Goal: Transaction & Acquisition: Purchase product/service

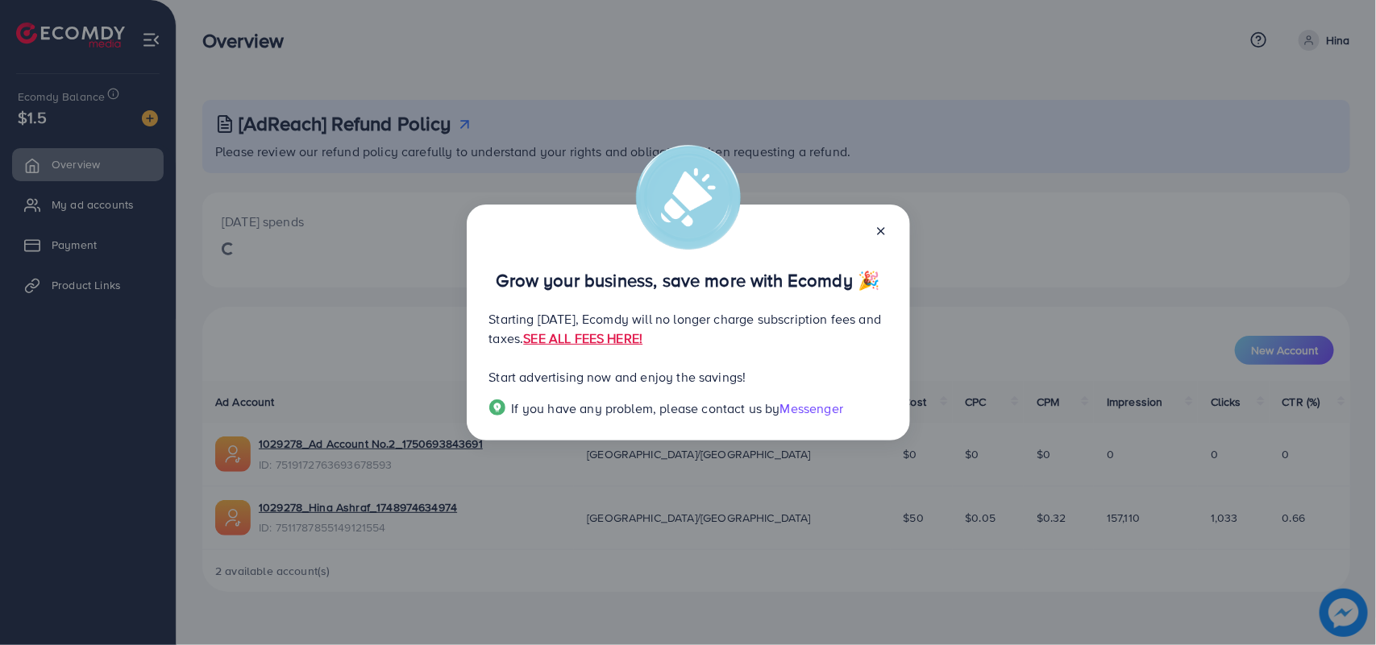
click at [883, 232] on icon at bounding box center [880, 231] width 13 height 13
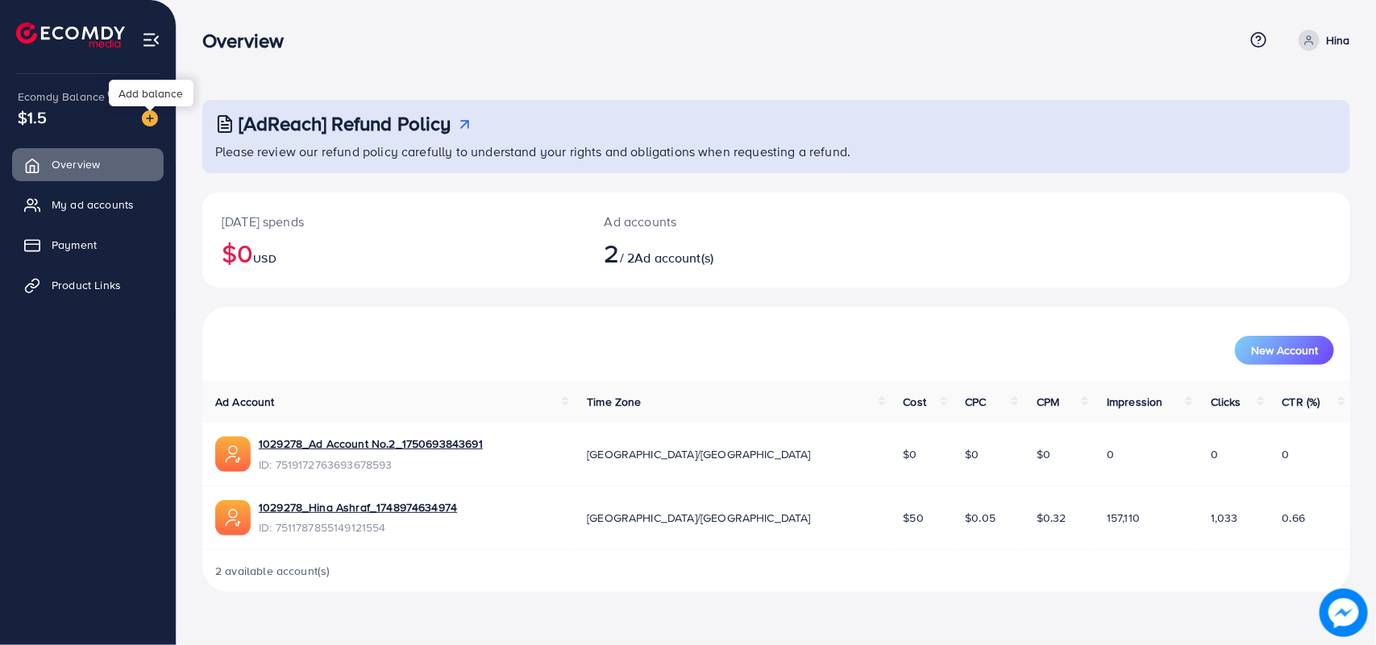
click at [149, 113] on img at bounding box center [150, 118] width 16 height 16
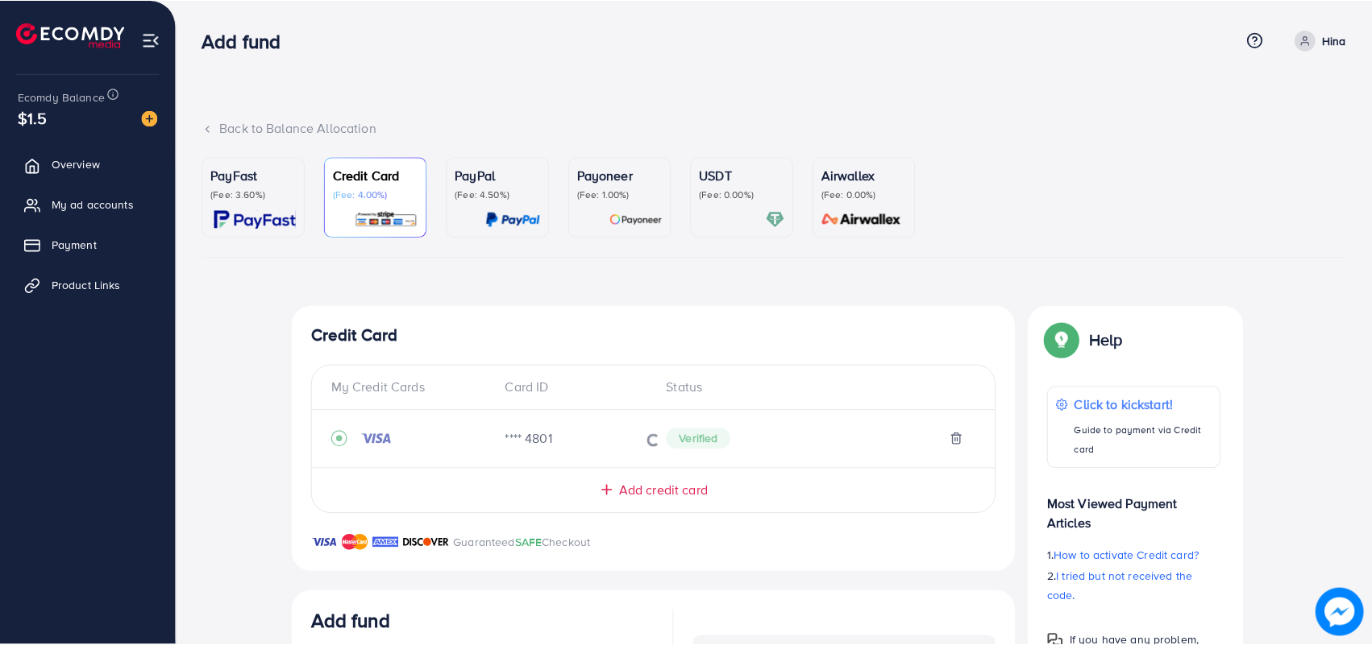
scroll to position [326, 0]
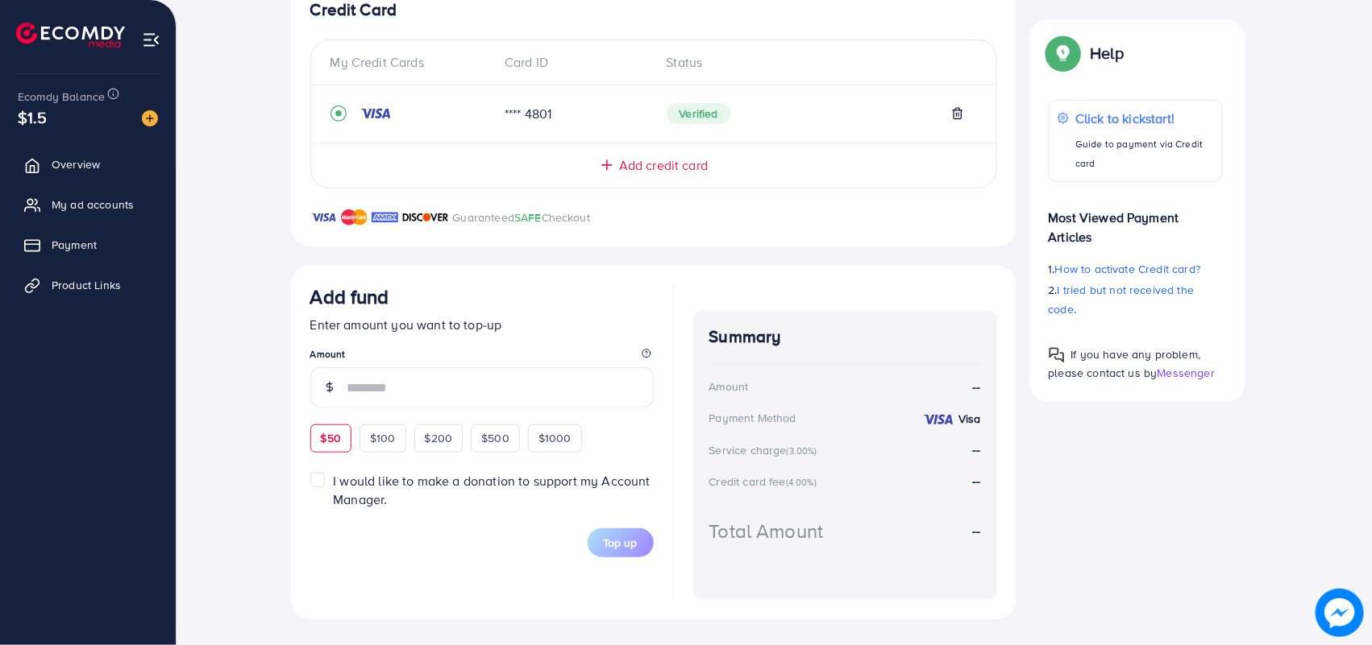
click at [338, 439] on div "$50 $100 $200 $500 $1000" at bounding box center [475, 436] width 330 height 31
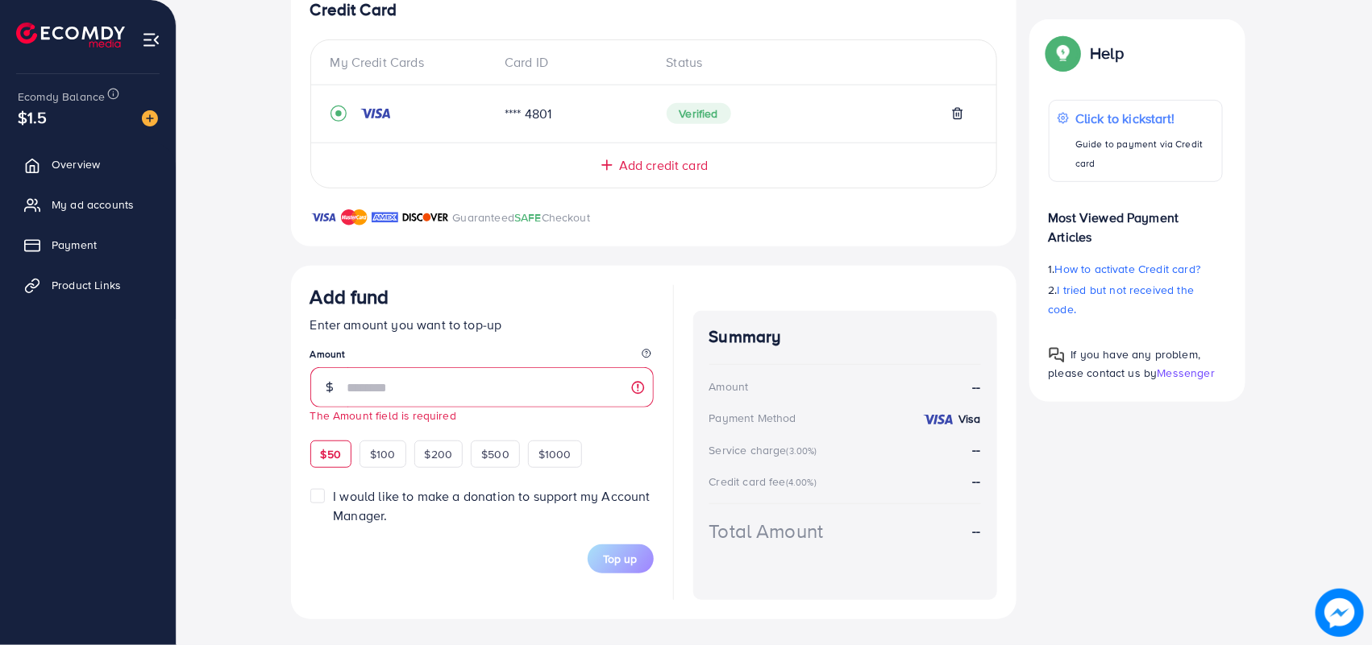
click at [328, 447] on span "$50" at bounding box center [331, 454] width 20 height 16
type input "**"
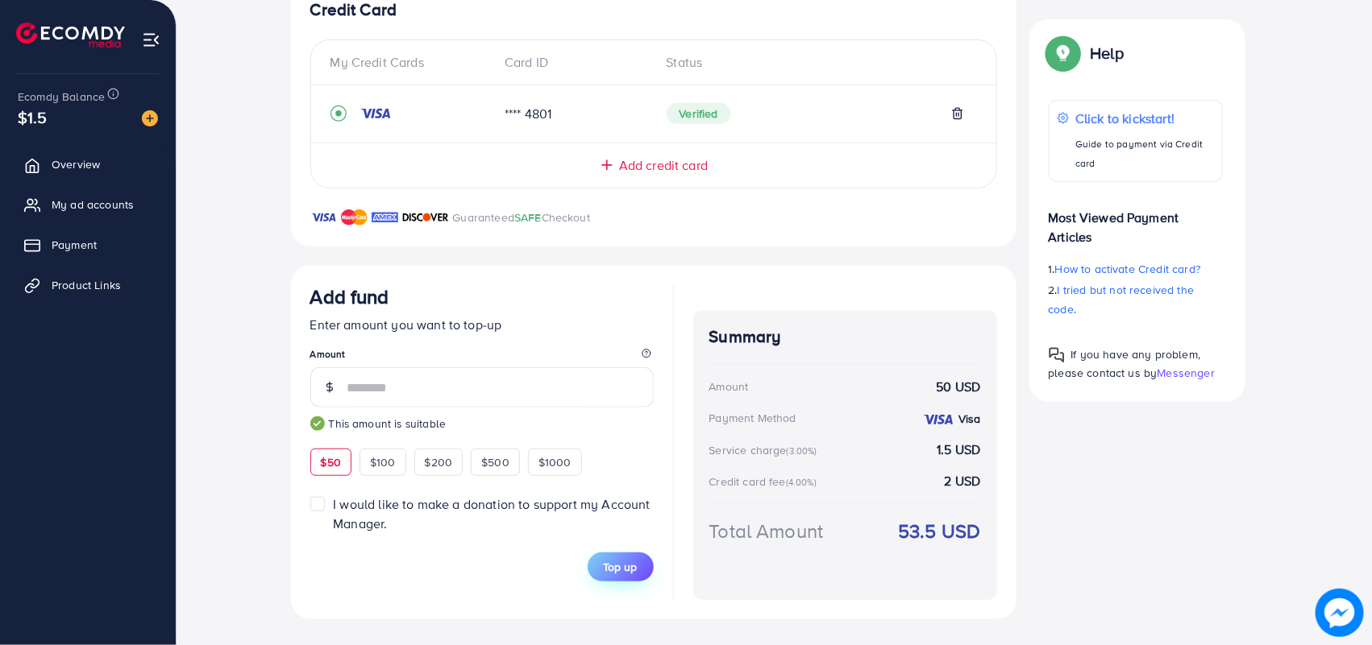
click at [623, 569] on span "Top up" at bounding box center [621, 567] width 34 height 16
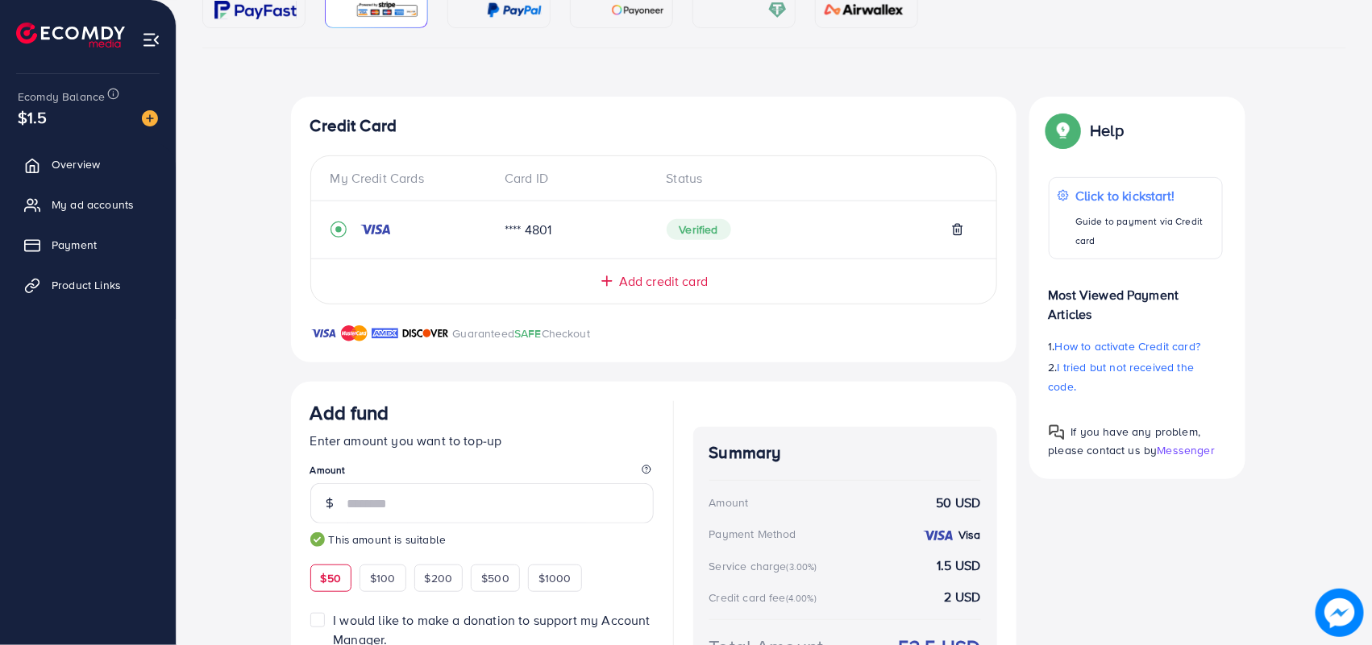
scroll to position [109, 0]
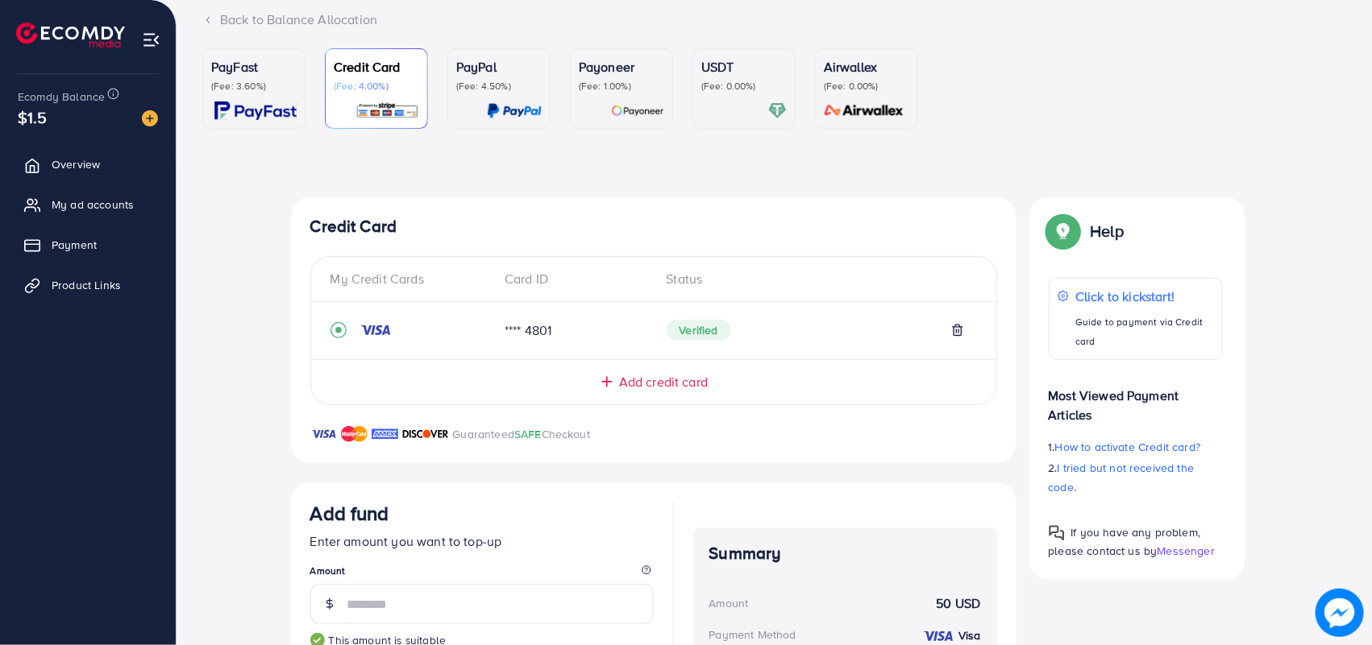
click at [298, 71] on link "PayFast (Fee: 3.60%)" at bounding box center [253, 88] width 103 height 81
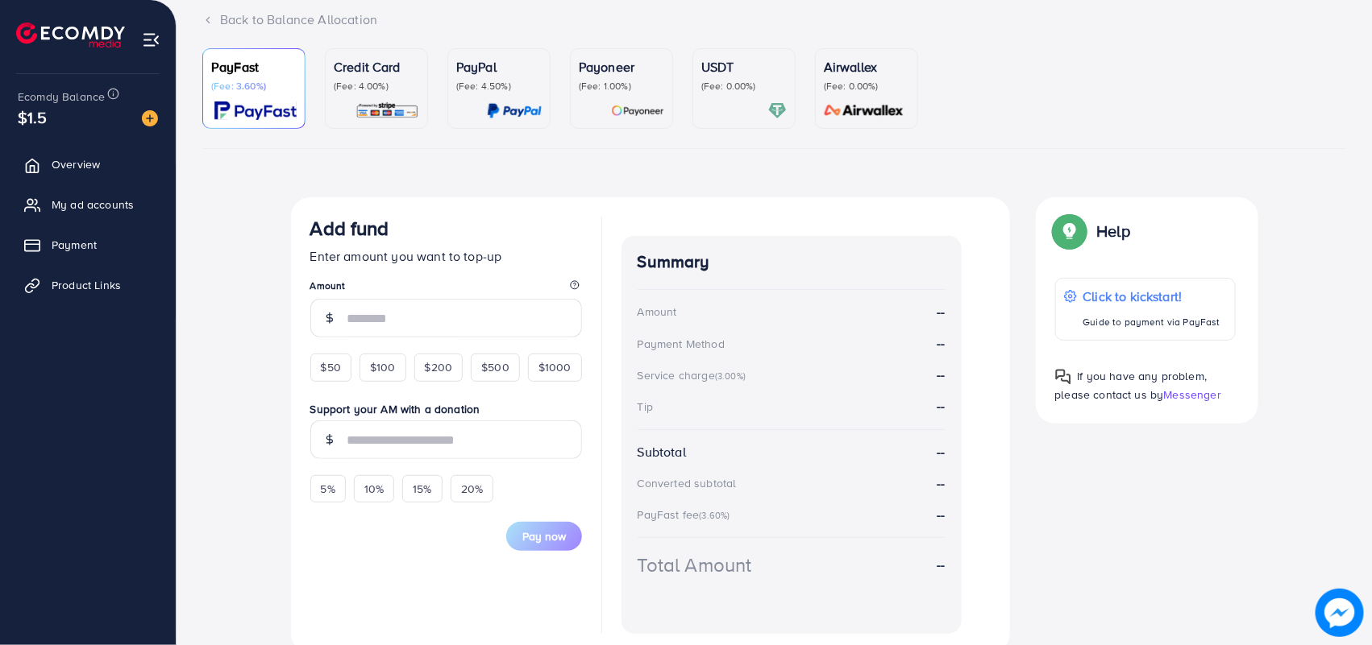
click at [272, 71] on p "PayFast" at bounding box center [253, 66] width 85 height 19
click at [338, 369] on span "$50" at bounding box center [331, 367] width 20 height 16
type input "**"
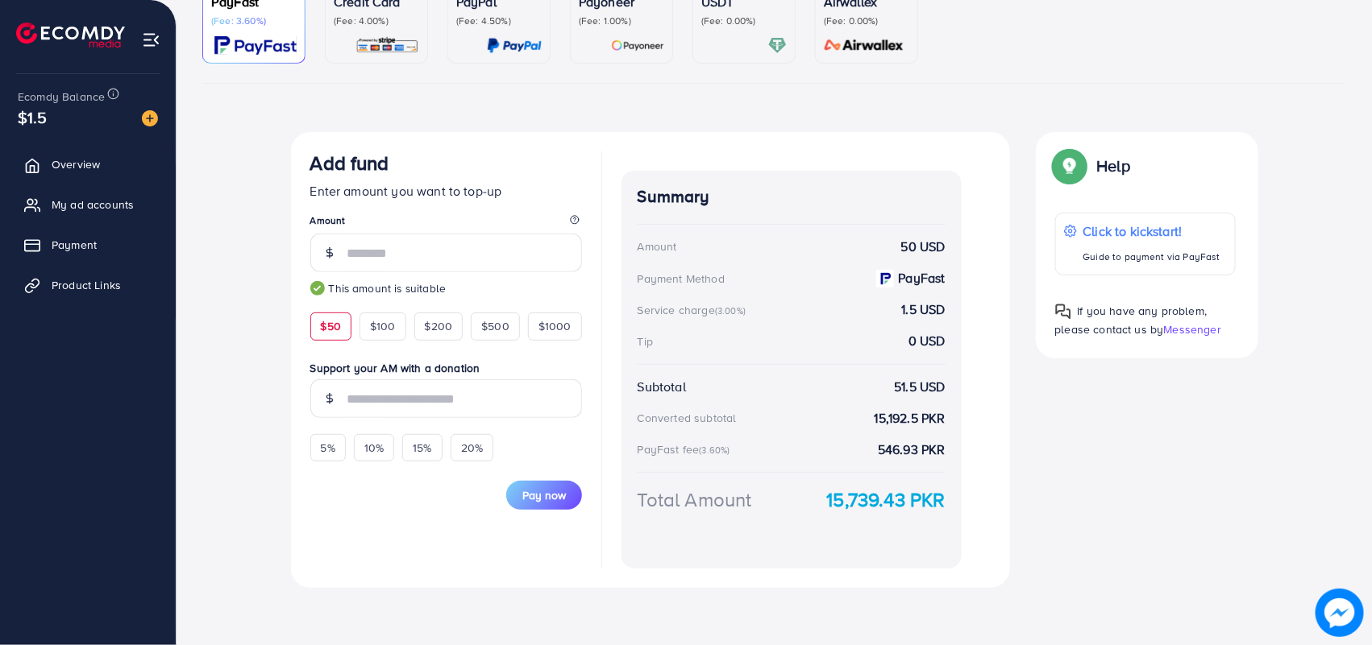
scroll to position [175, 0]
click at [550, 492] on span "Pay now" at bounding box center [544, 495] width 44 height 16
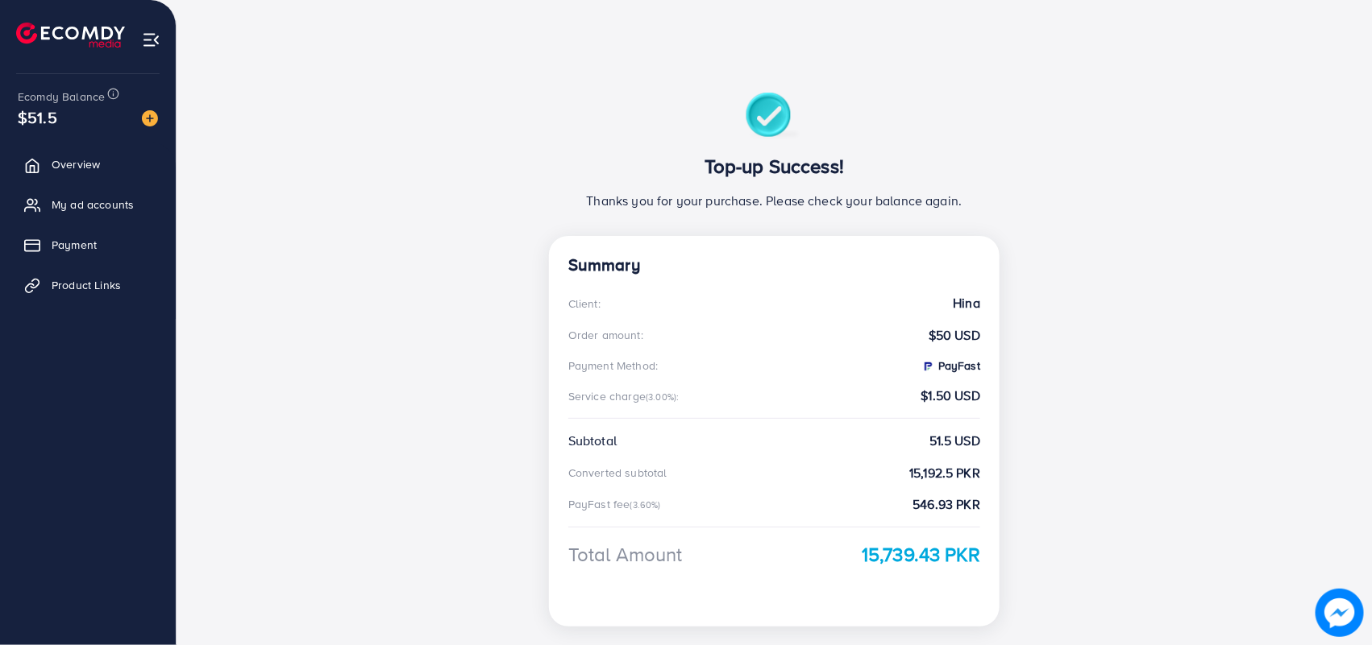
scroll to position [101, 0]
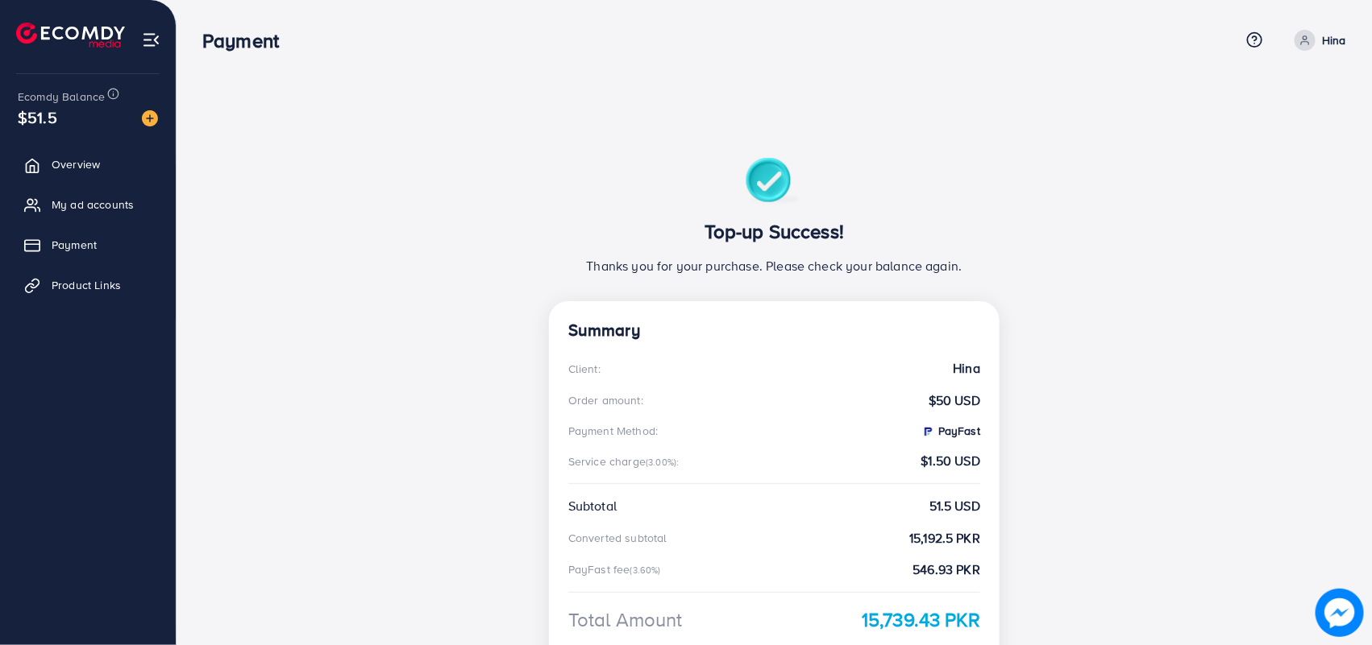
click at [1302, 41] on icon at bounding box center [1304, 40] width 11 height 11
click at [1251, 91] on span "Profile" at bounding box center [1245, 95] width 37 height 19
select select "********"
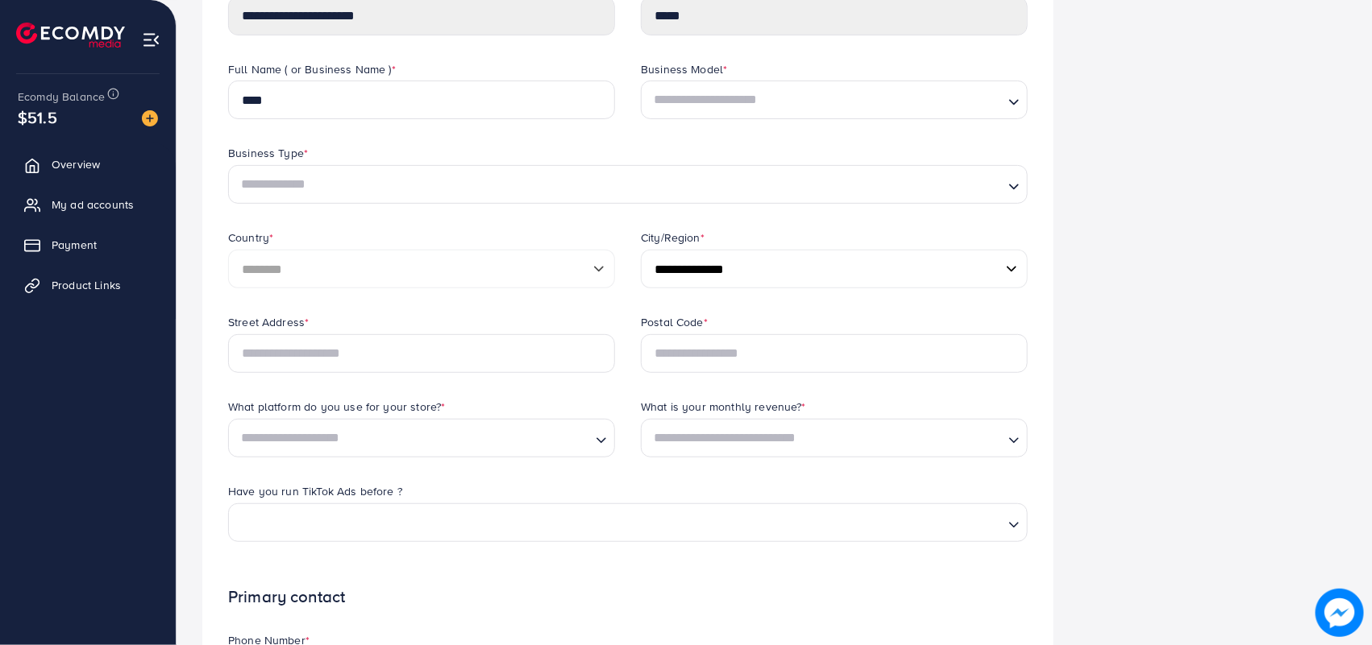
scroll to position [201, 0]
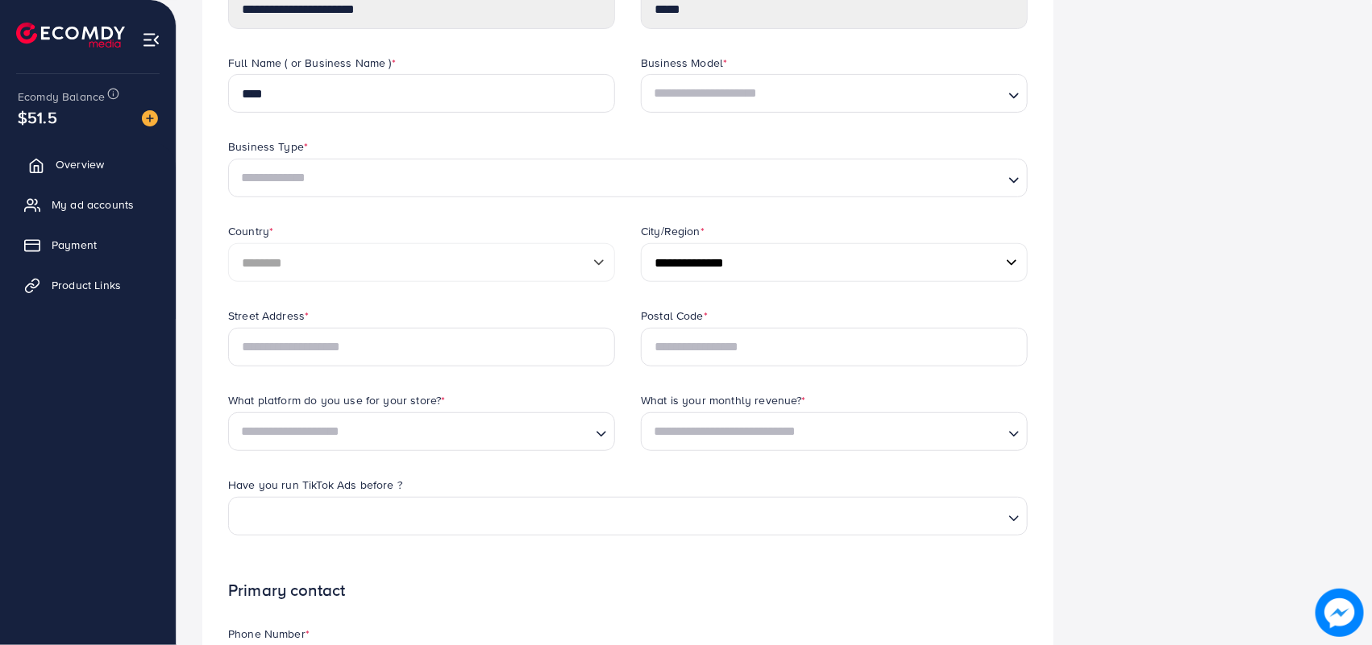
click at [87, 165] on span "Overview" at bounding box center [80, 164] width 48 height 16
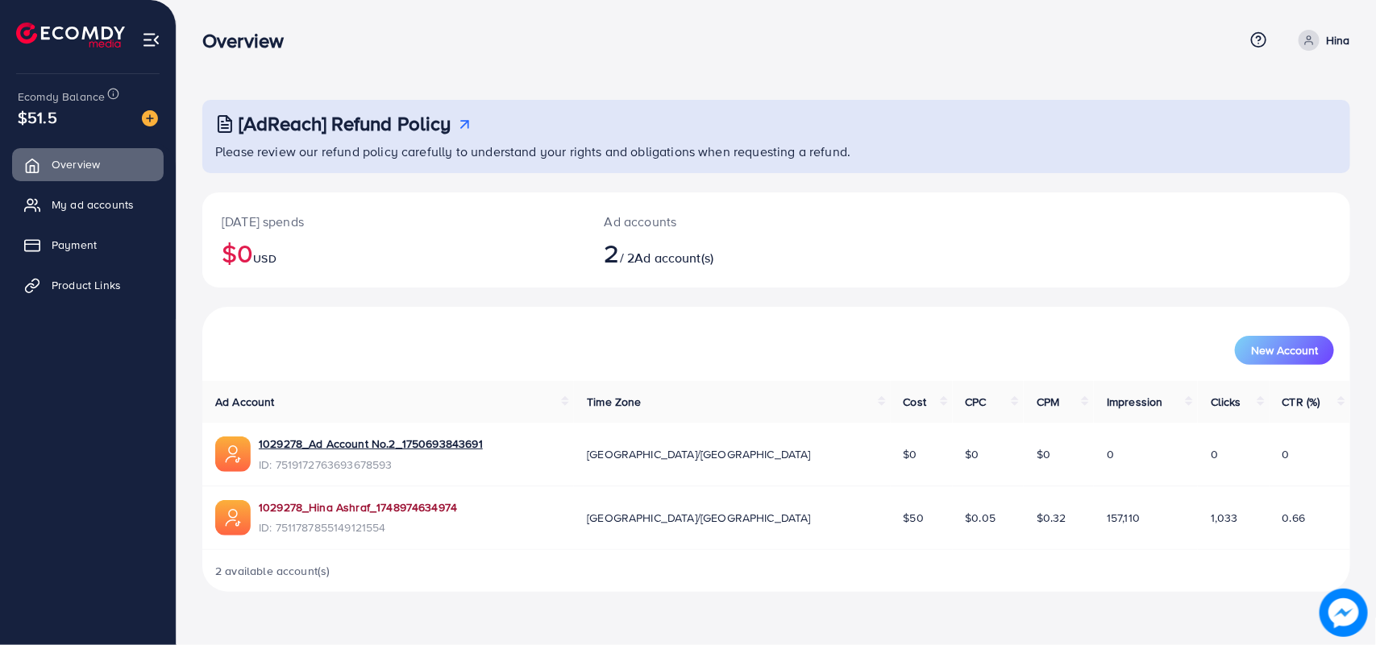
click at [349, 513] on link "1029278_Hina Ashraf_1748974634974" at bounding box center [358, 508] width 198 height 16
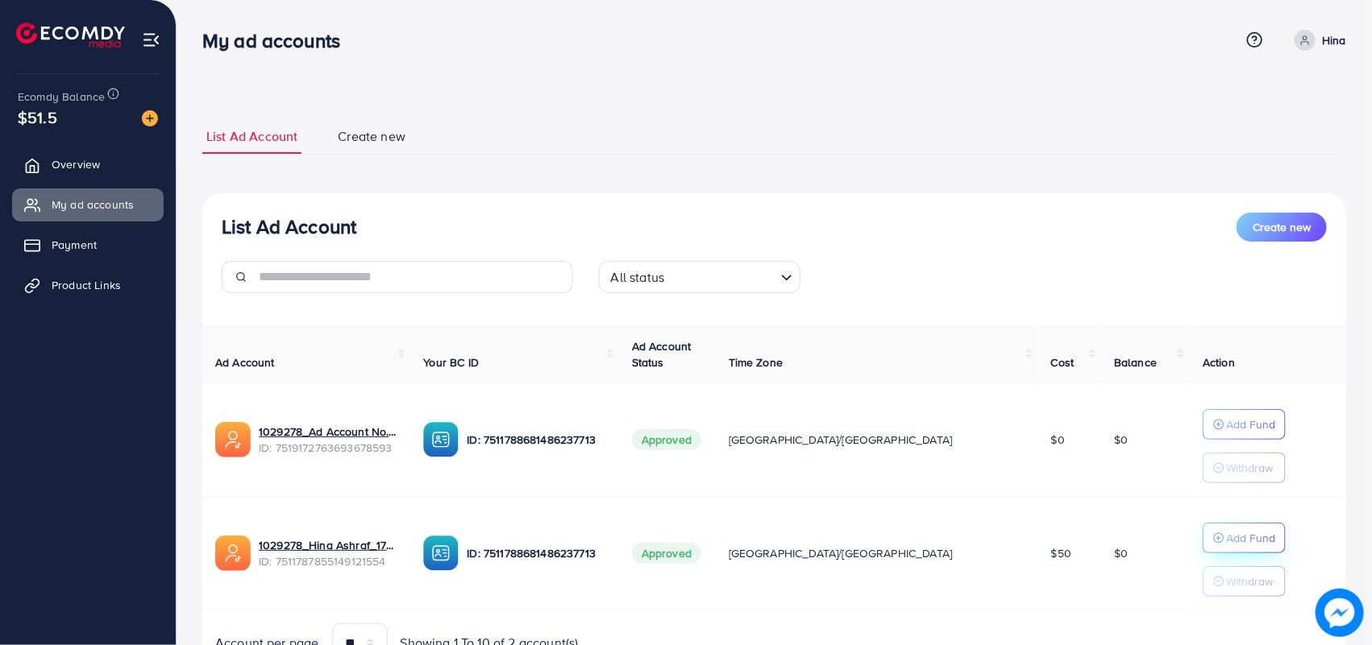
click at [1226, 540] on p "Add Fund" at bounding box center [1250, 538] width 49 height 19
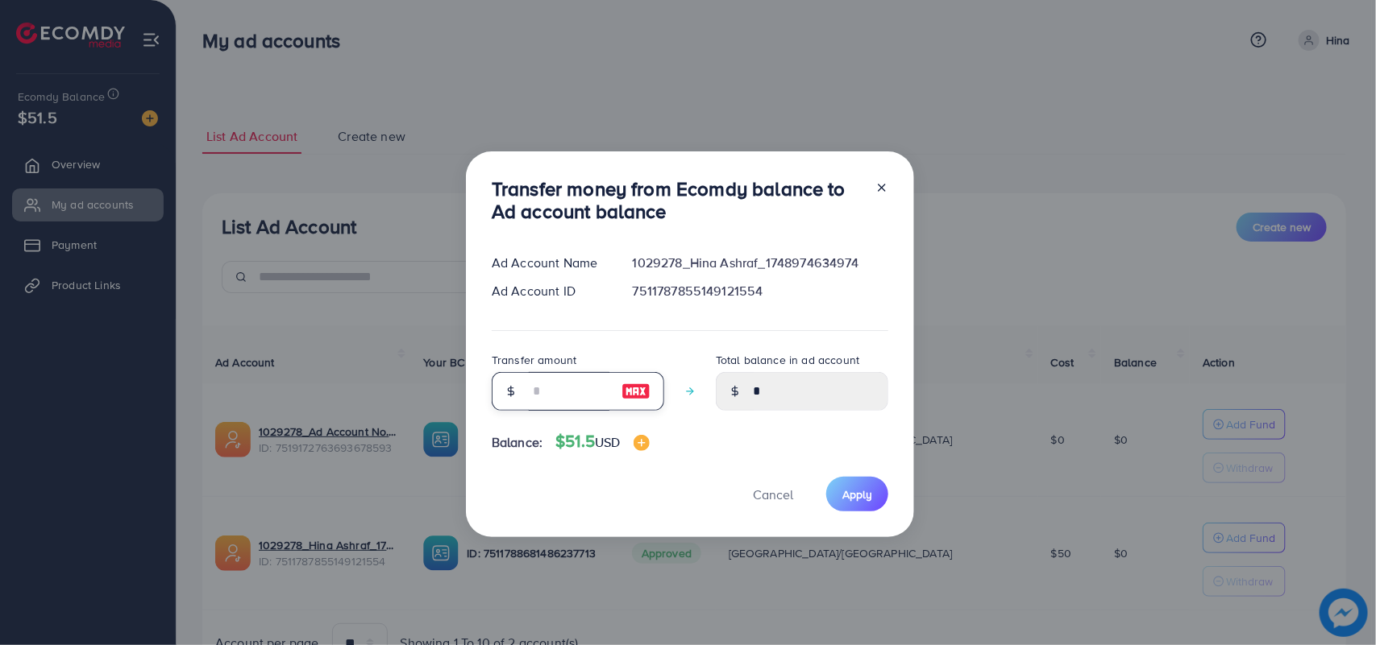
click at [566, 377] on input "number" at bounding box center [569, 391] width 81 height 39
type input "*"
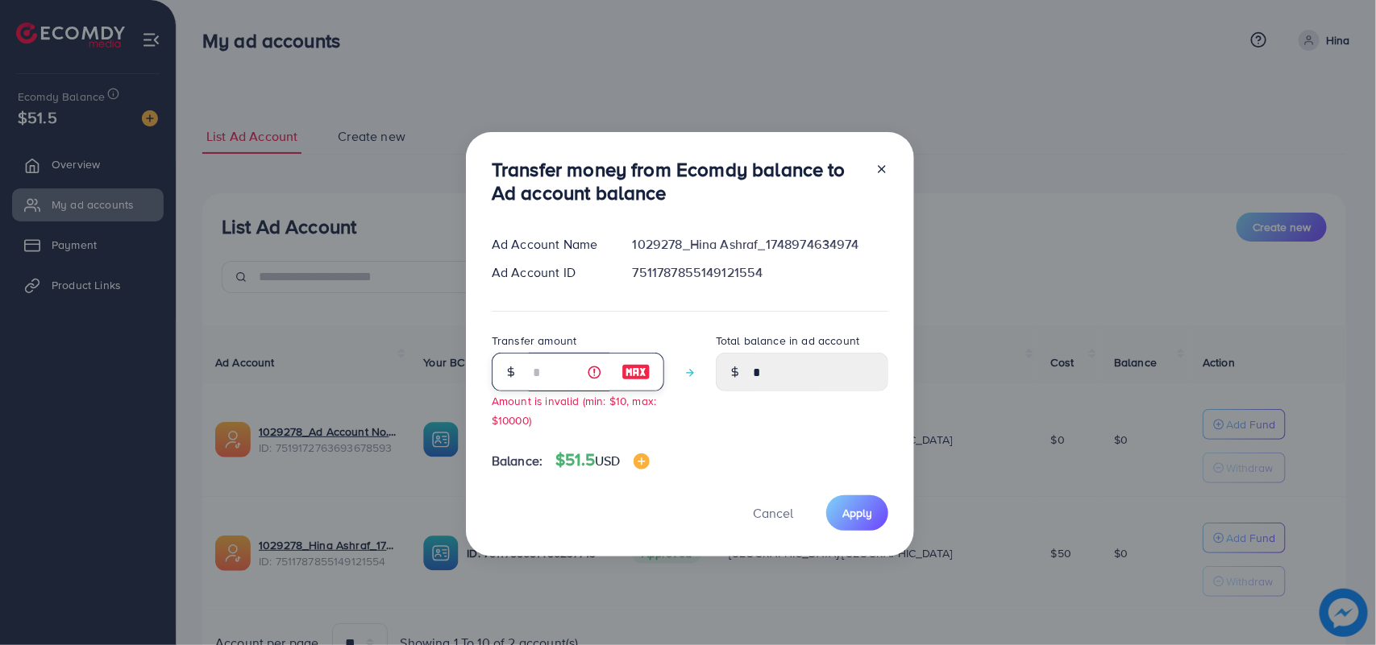
type input "****"
type input "**"
type input "*****"
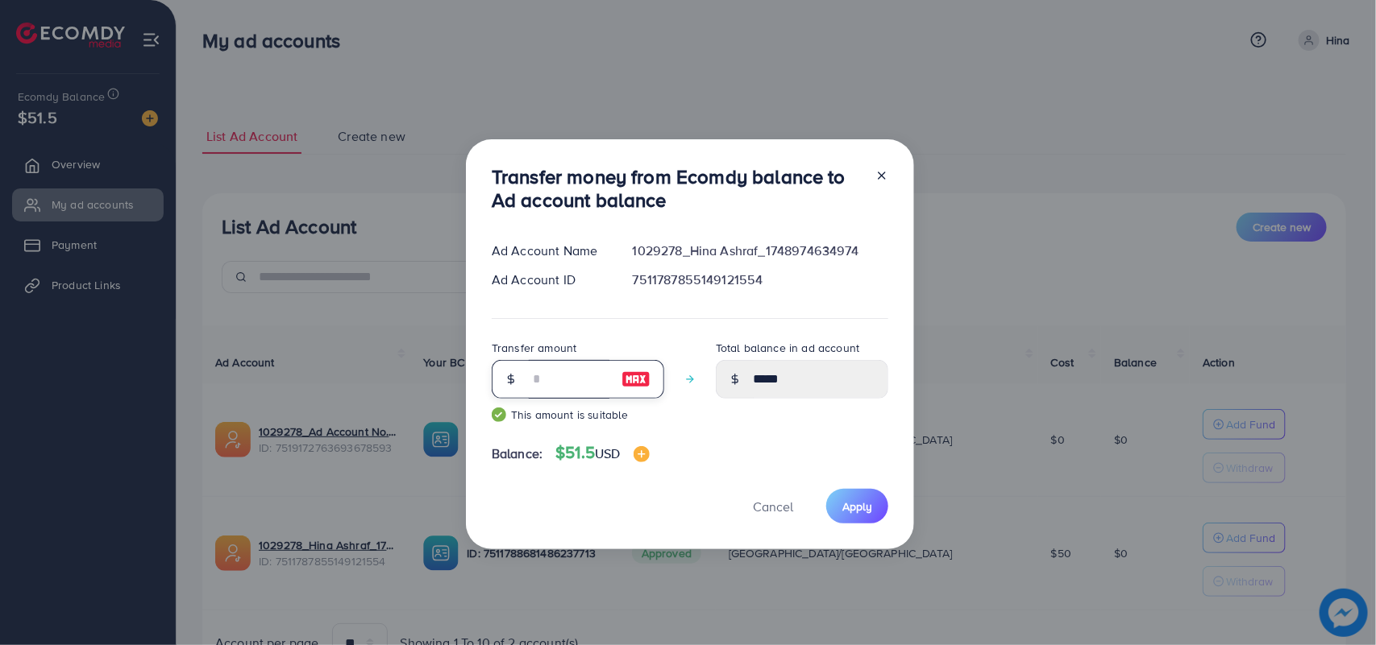
type input "**"
click at [705, 478] on div "Transfer money from Ecomdy balance to Ad account balance Ad Account Name 102927…" at bounding box center [690, 344] width 448 height 411
click at [865, 500] on span "Apply" at bounding box center [857, 507] width 30 height 16
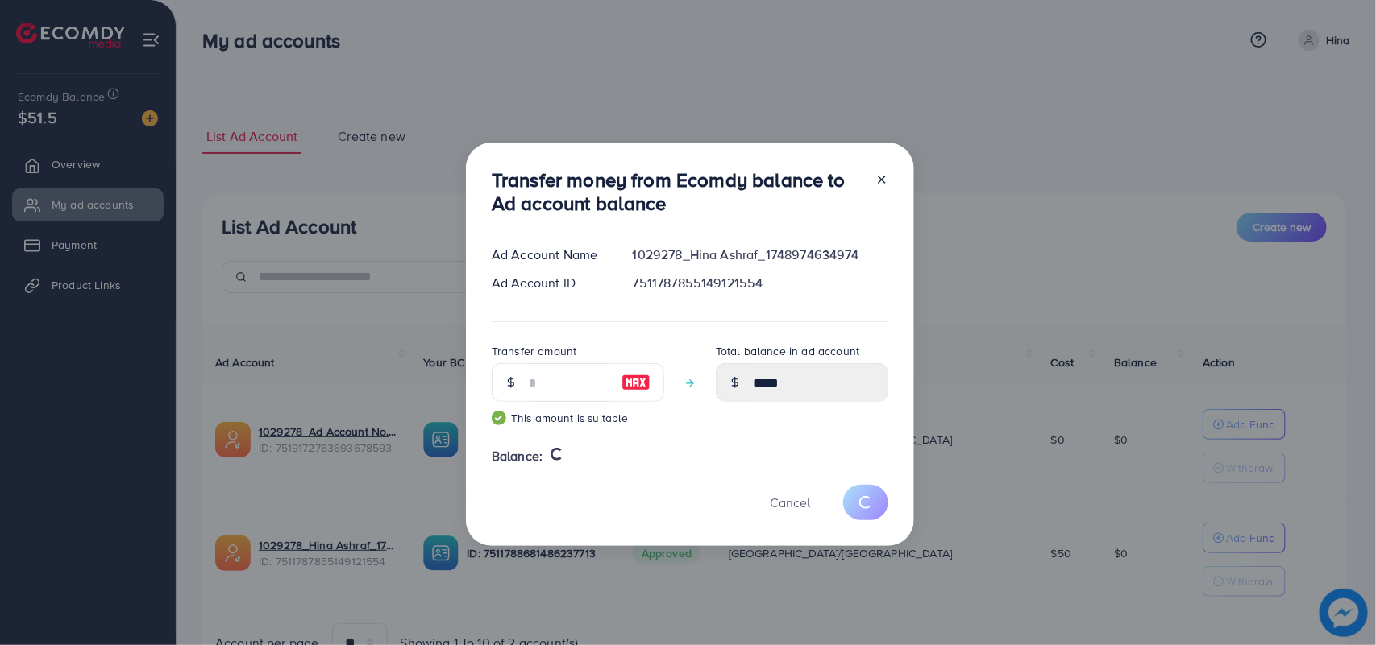
type input "*"
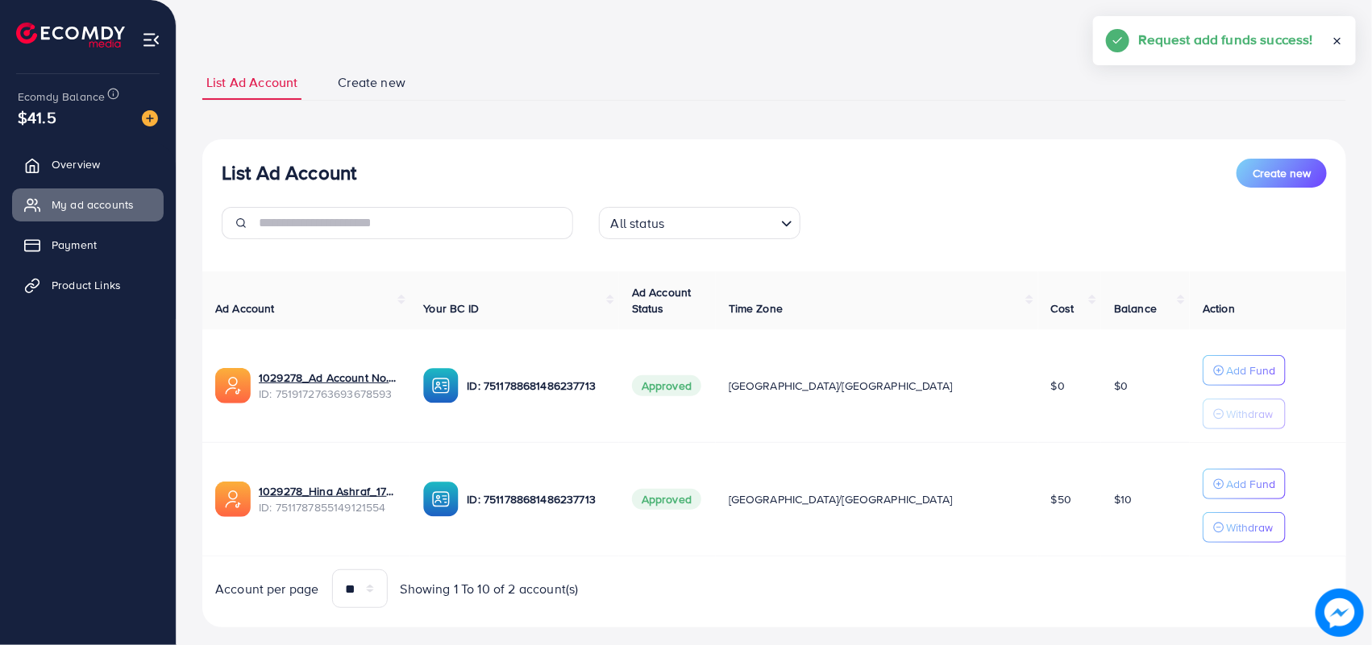
scroll to position [83, 0]
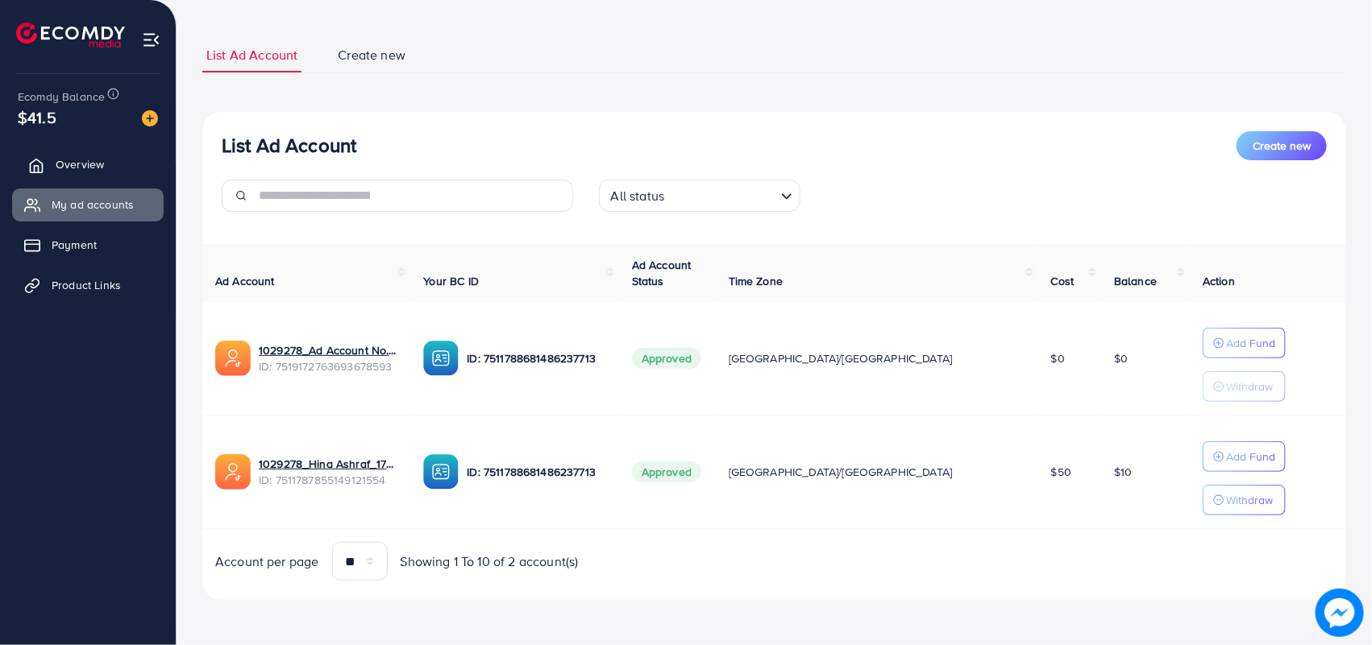
click at [117, 160] on link "Overview" at bounding box center [87, 164] width 151 height 32
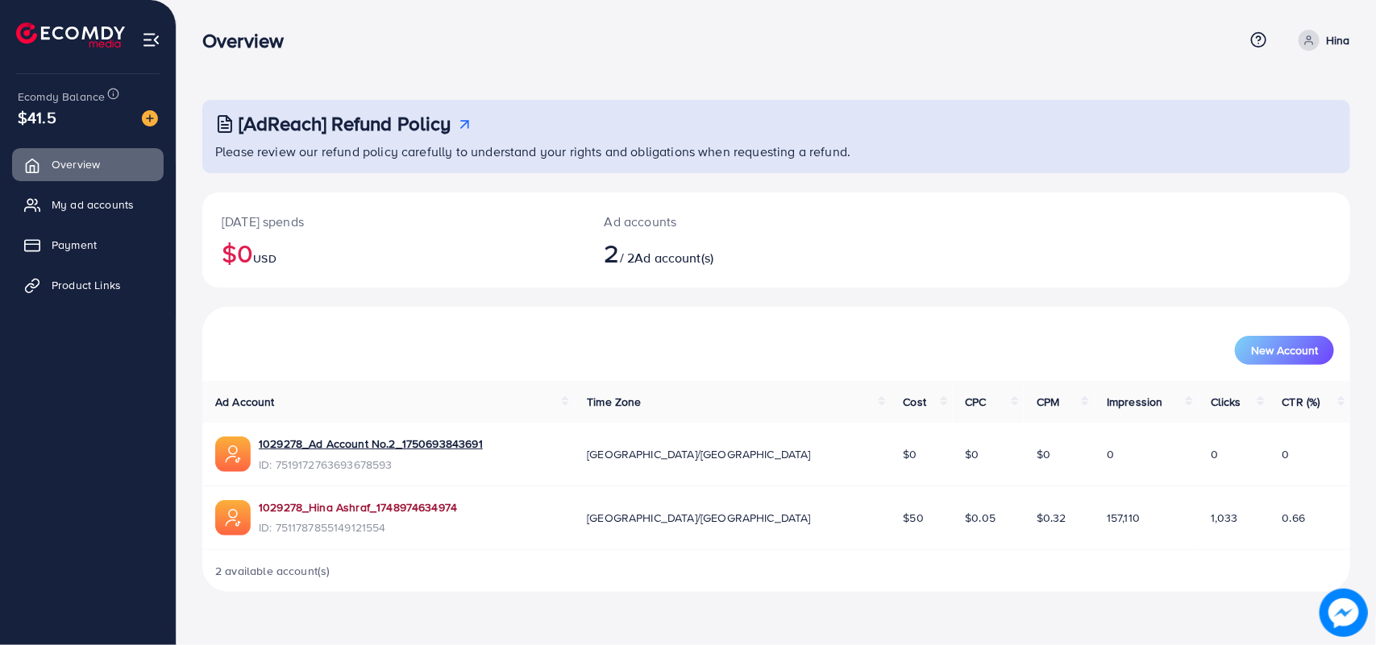
click at [368, 506] on link "1029278_Hina Ashraf_1748974634974" at bounding box center [358, 508] width 198 height 16
click at [102, 247] on link "Payment" at bounding box center [87, 245] width 151 height 32
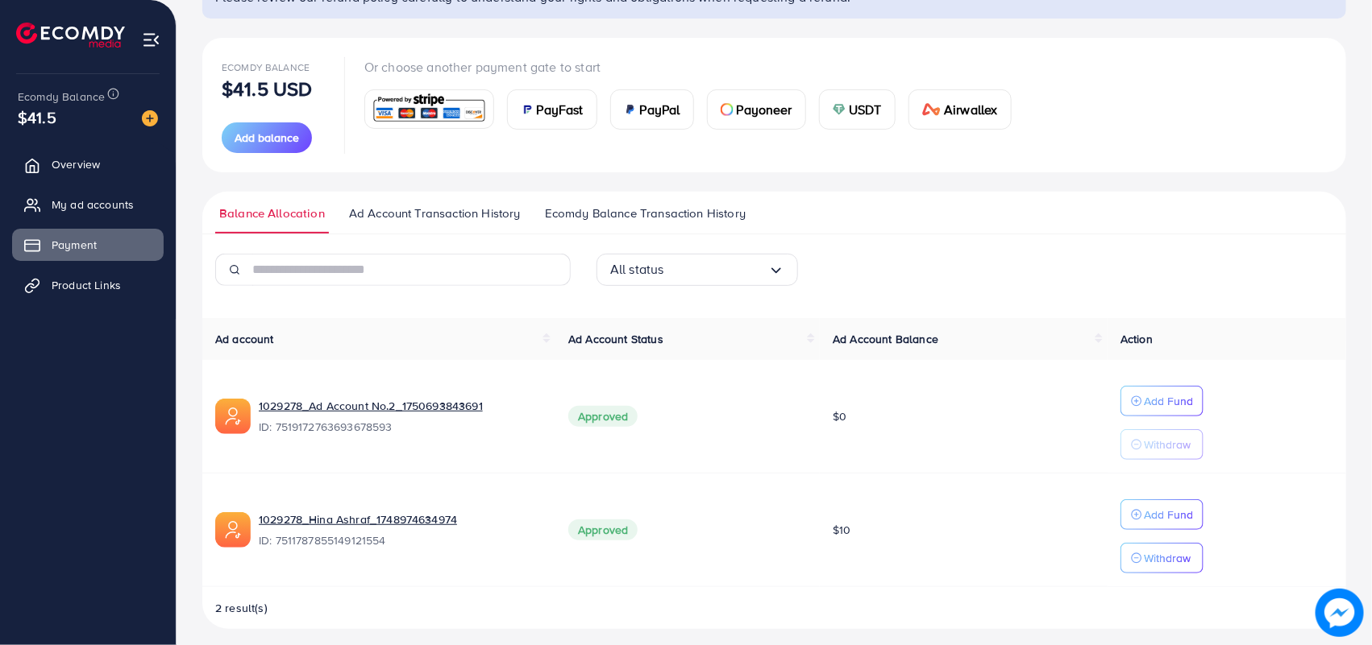
scroll to position [166, 0]
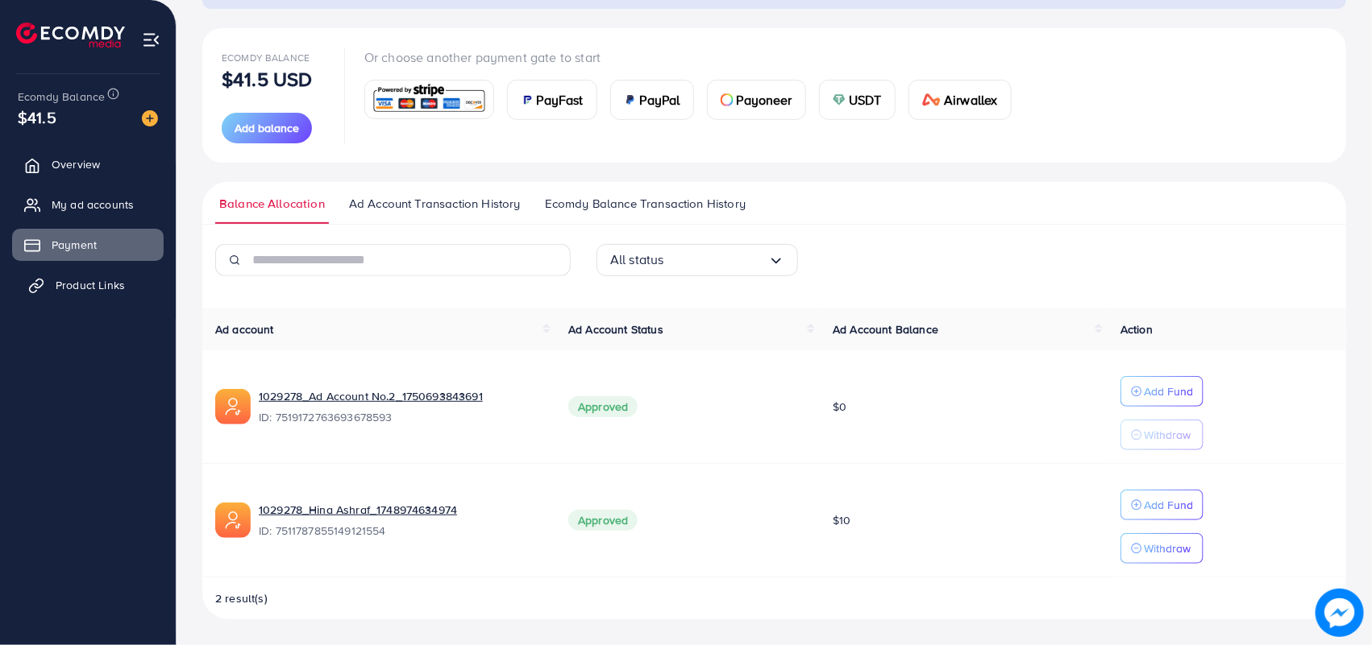
click at [131, 276] on link "Product Links" at bounding box center [87, 285] width 151 height 32
